Goal: Information Seeking & Learning: Learn about a topic

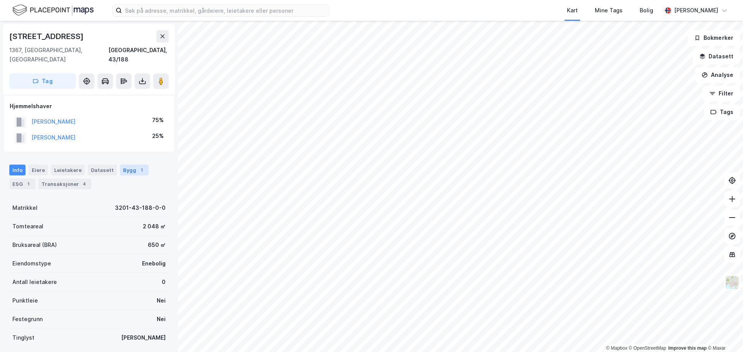
click at [125, 165] on div "Bygg 1" at bounding box center [134, 170] width 29 height 11
